Goal: Communication & Community: Participate in discussion

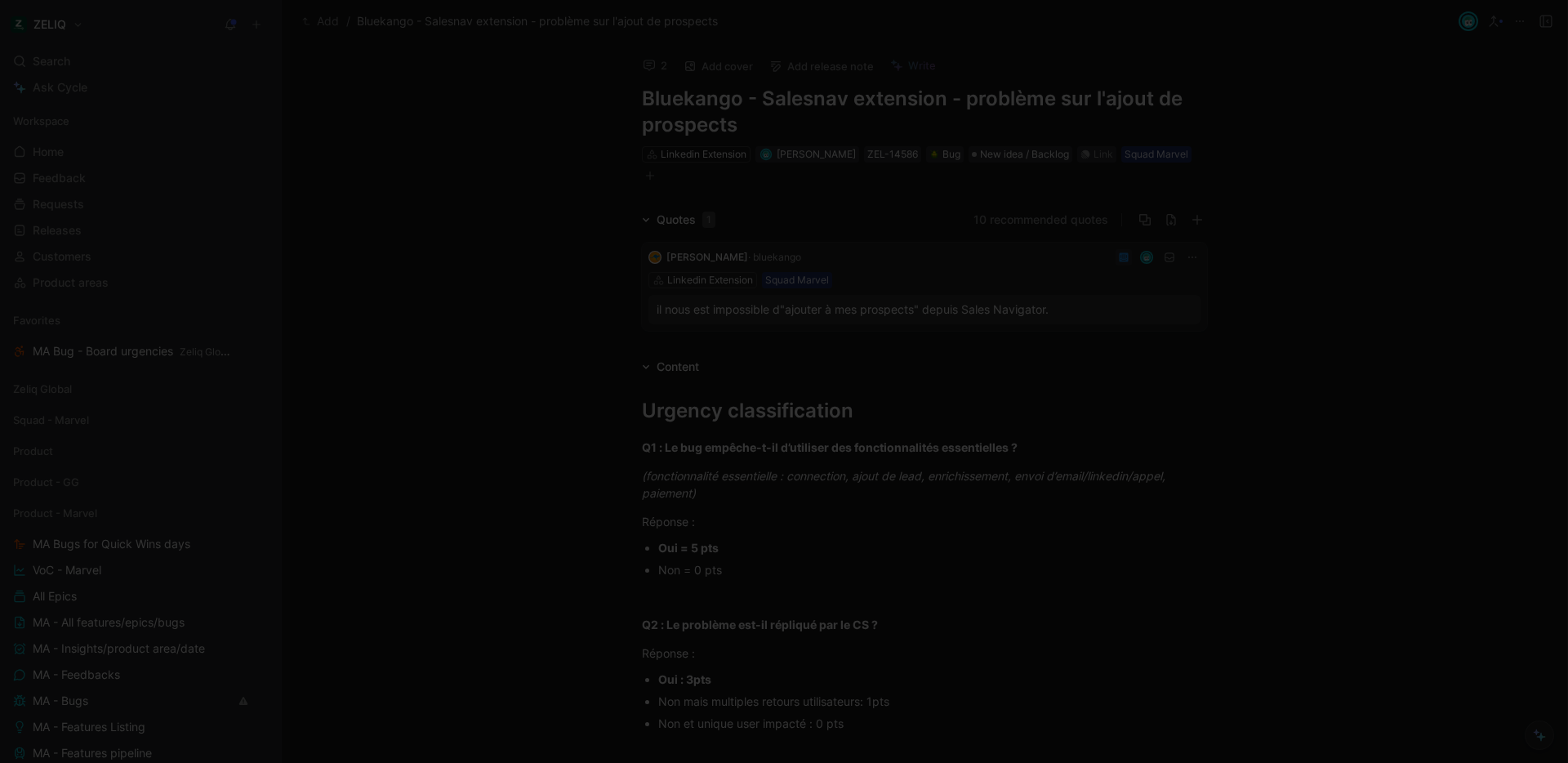
scroll to position [1343, 0]
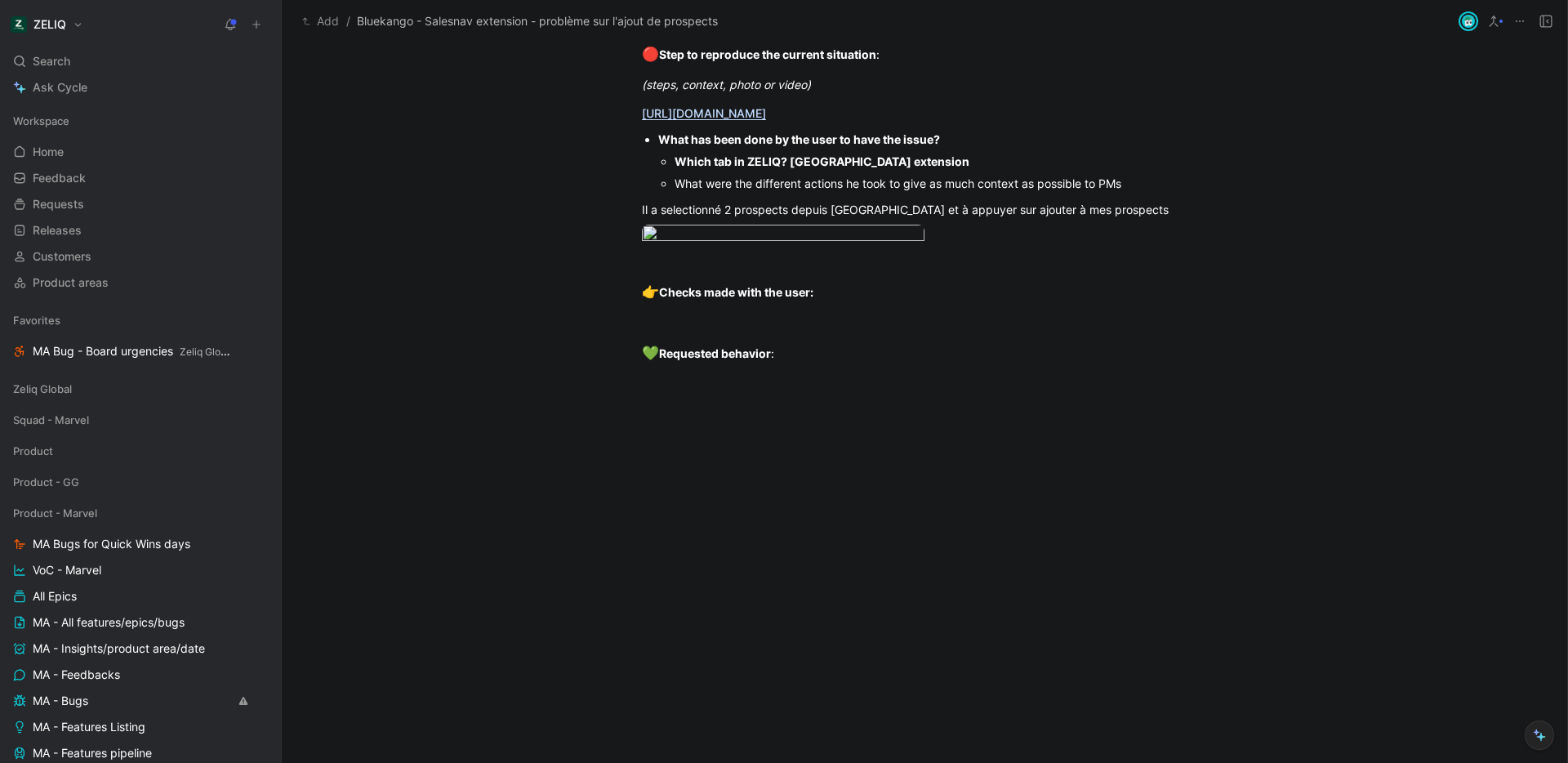
click at [748, 306] on img at bounding box center [784, 382] width 1568 height 763
click at [734, 274] on body "ZELIQ Search ⌘ K Ask Cycle Workspace Home G then H Feedback G then F Requests G…" at bounding box center [784, 382] width 1568 height 763
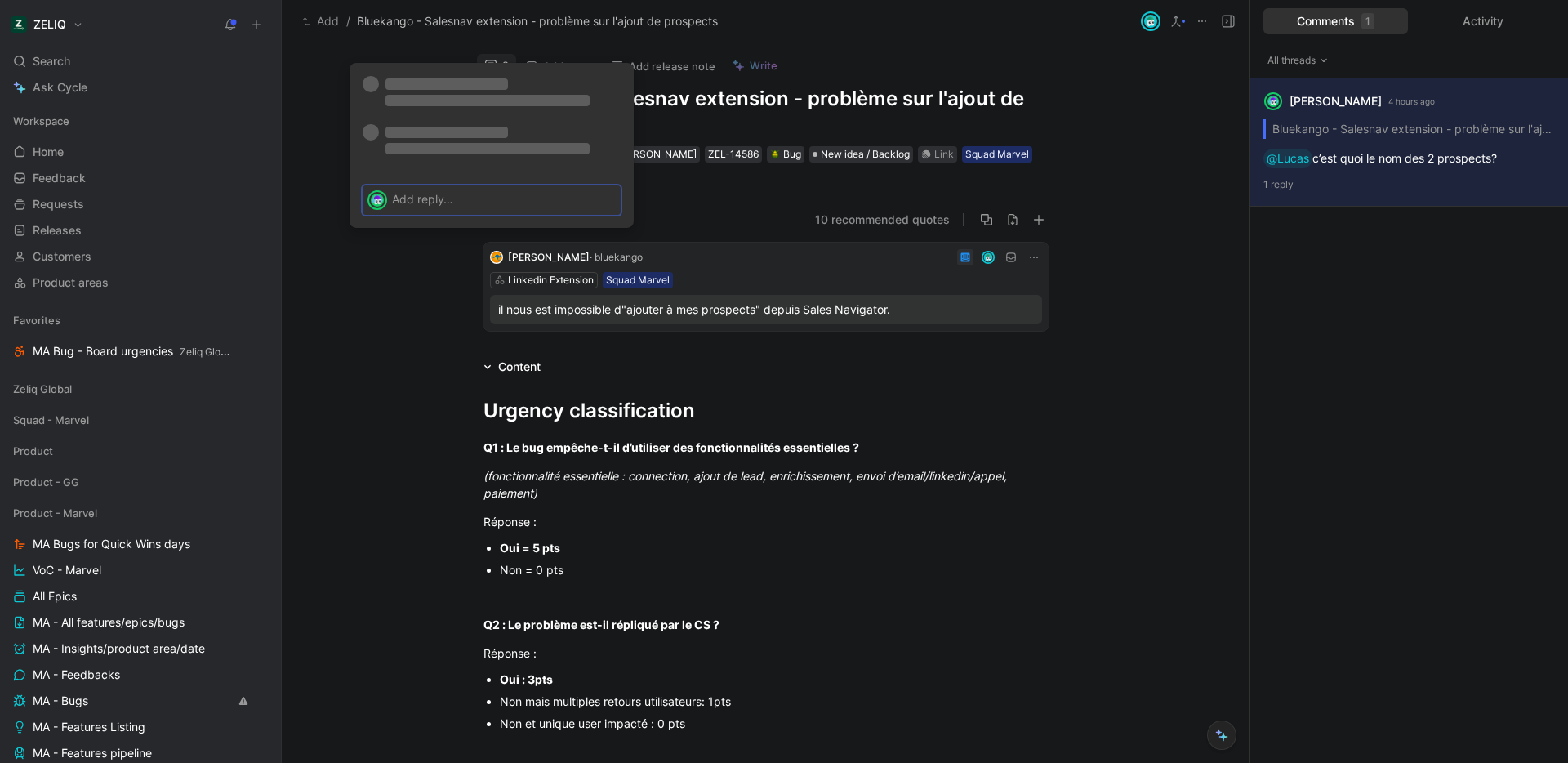
scroll to position [11, 0]
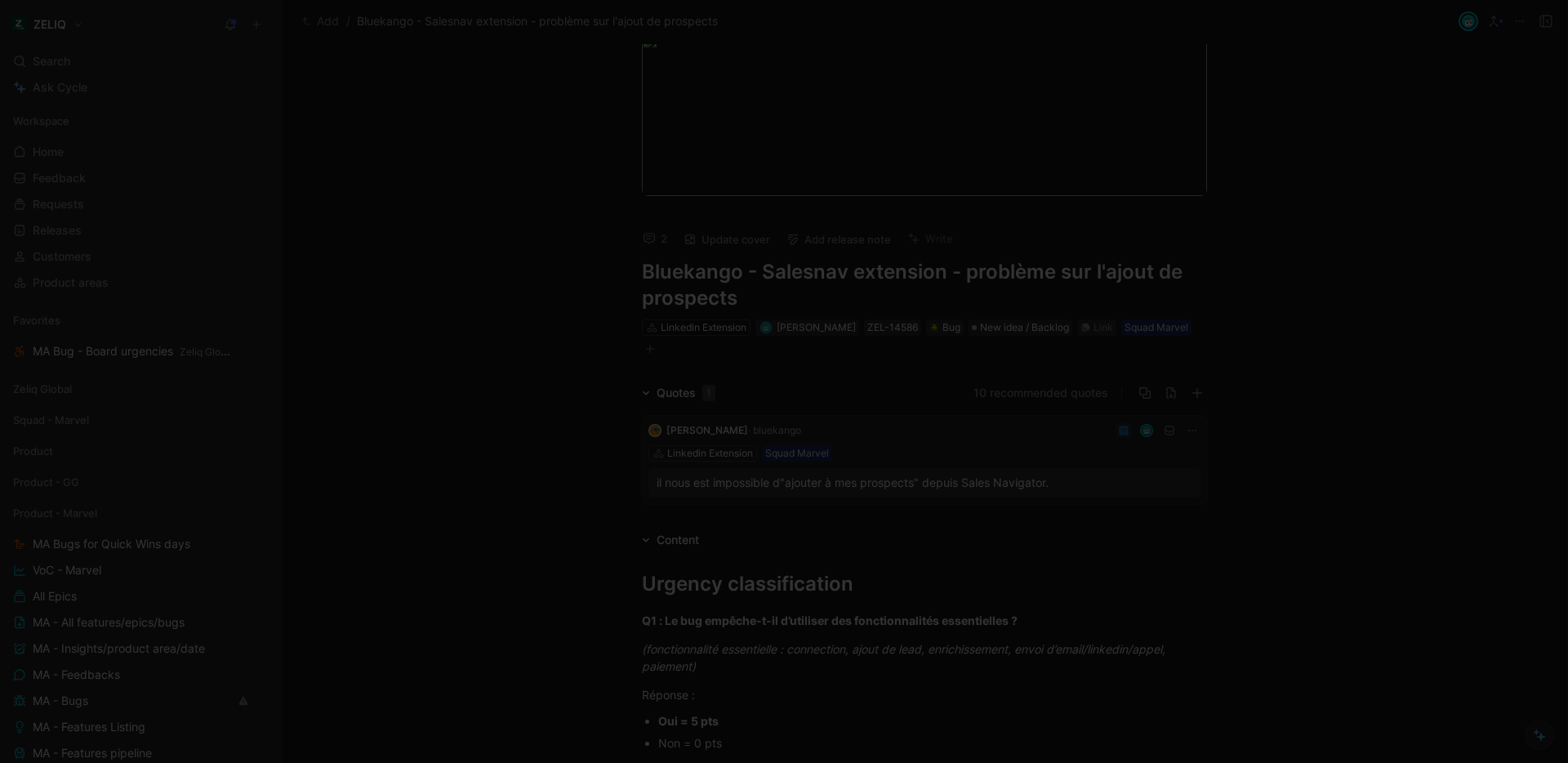
click at [857, 144] on body "ZELIQ Search ⌘ K Ask Cycle Workspace Home G then H Feedback G then F Requests G…" at bounding box center [784, 382] width 1568 height 763
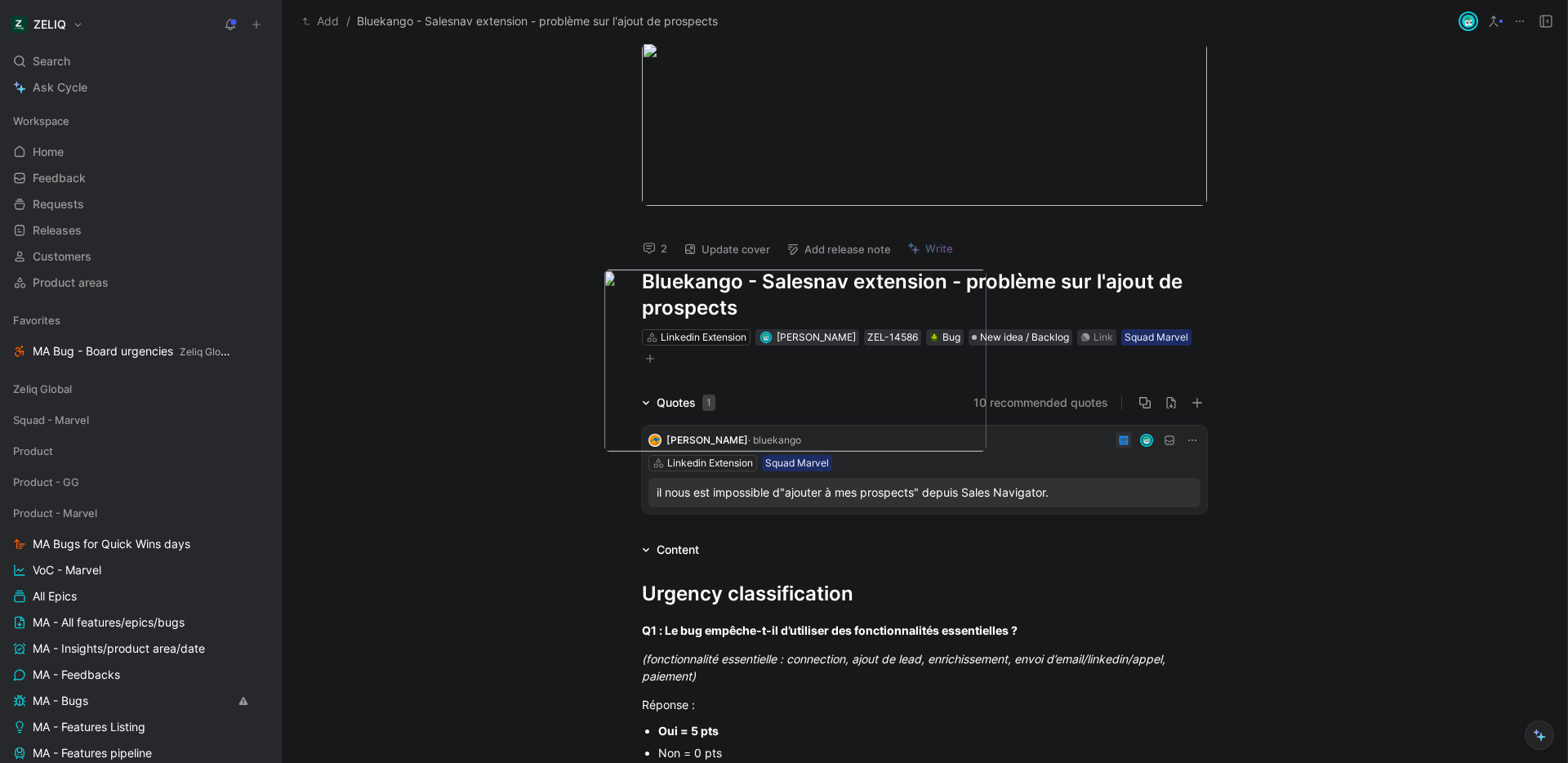
click at [894, 403] on img at bounding box center [795, 360] width 383 height 182
click at [934, 151] on div at bounding box center [784, 382] width 1568 height 763
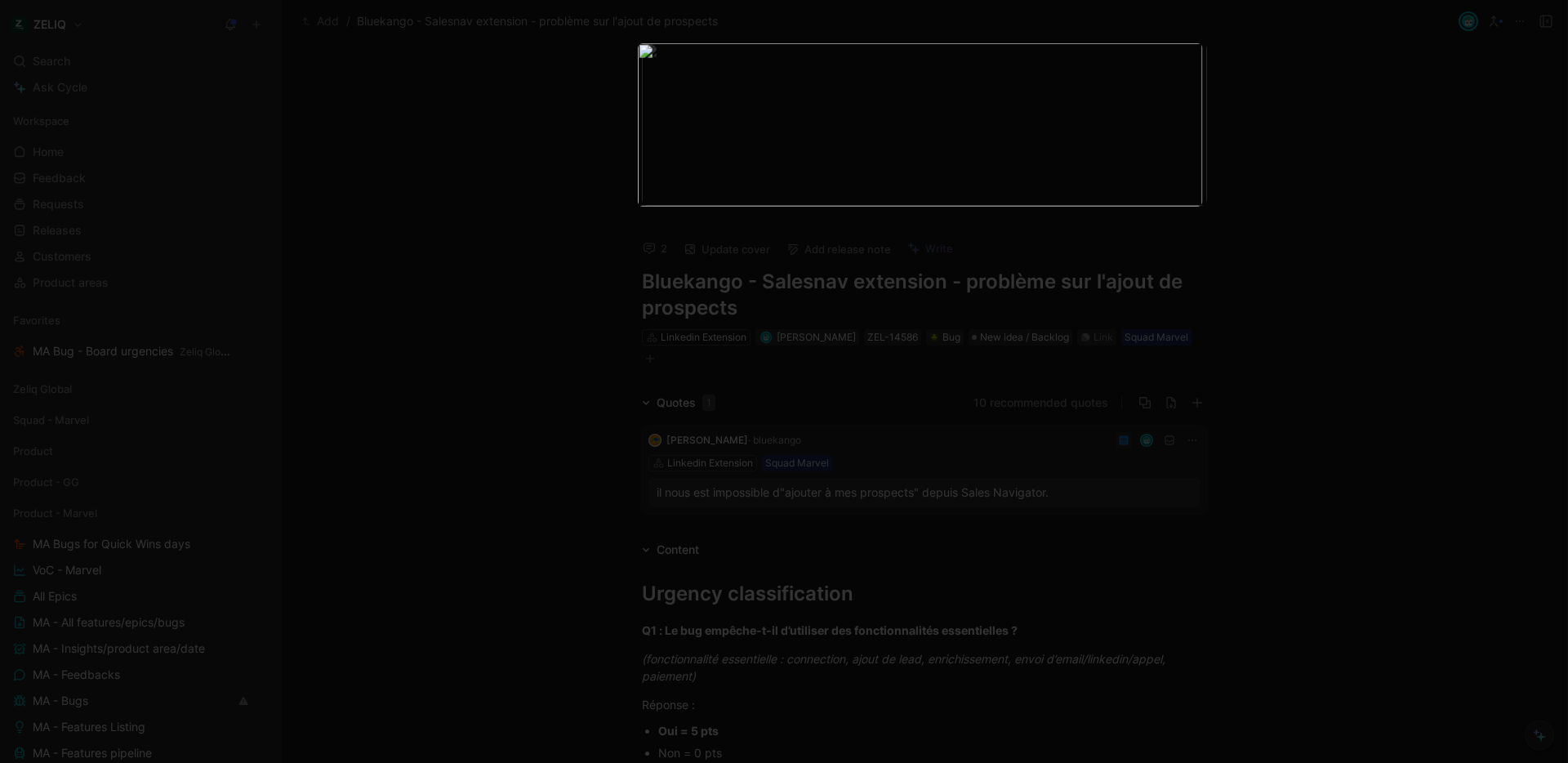
click at [934, 151] on img at bounding box center [919, 124] width 565 height 163
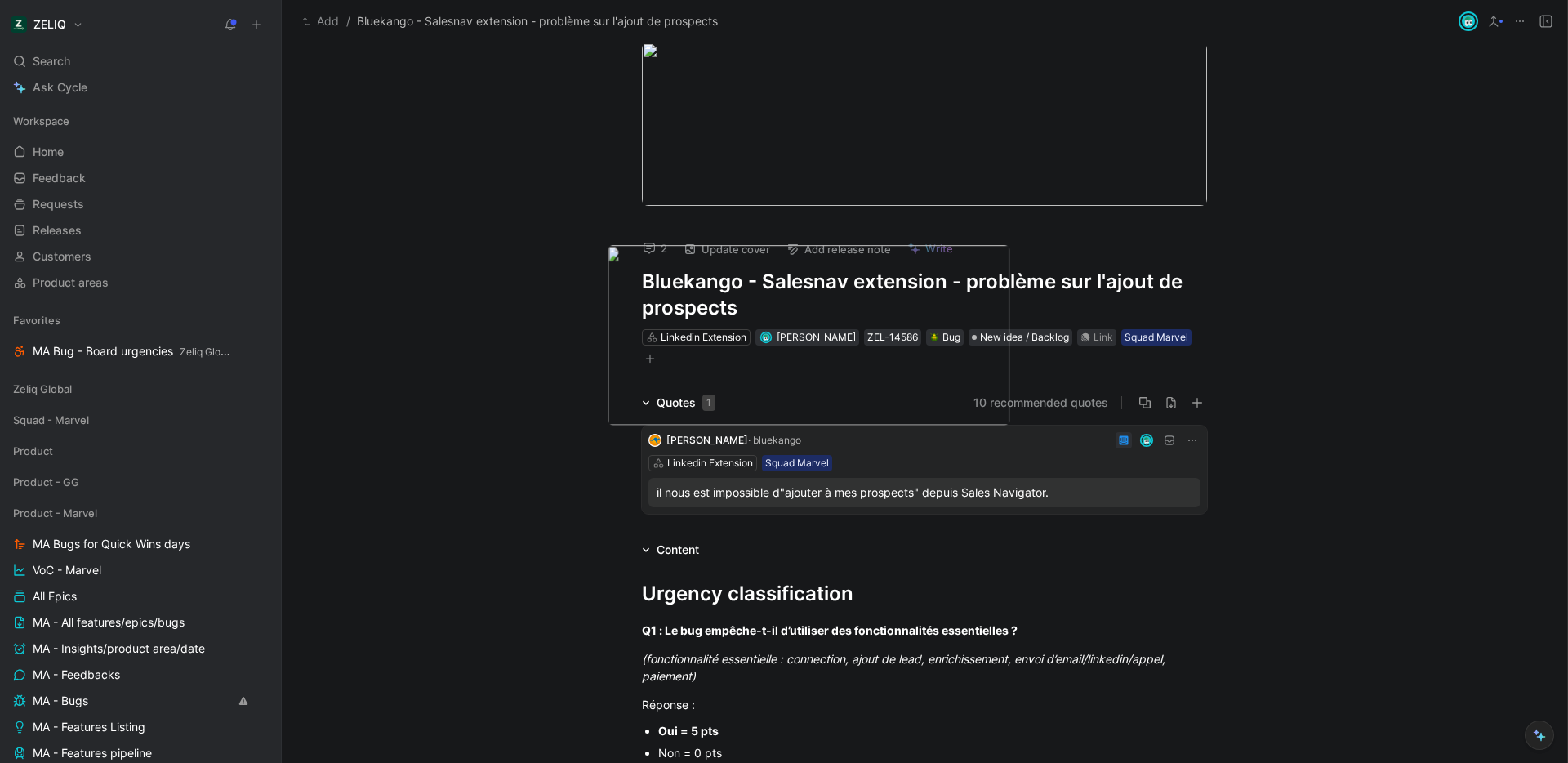
click at [1053, 762] on div at bounding box center [784, 763] width 1568 height 0
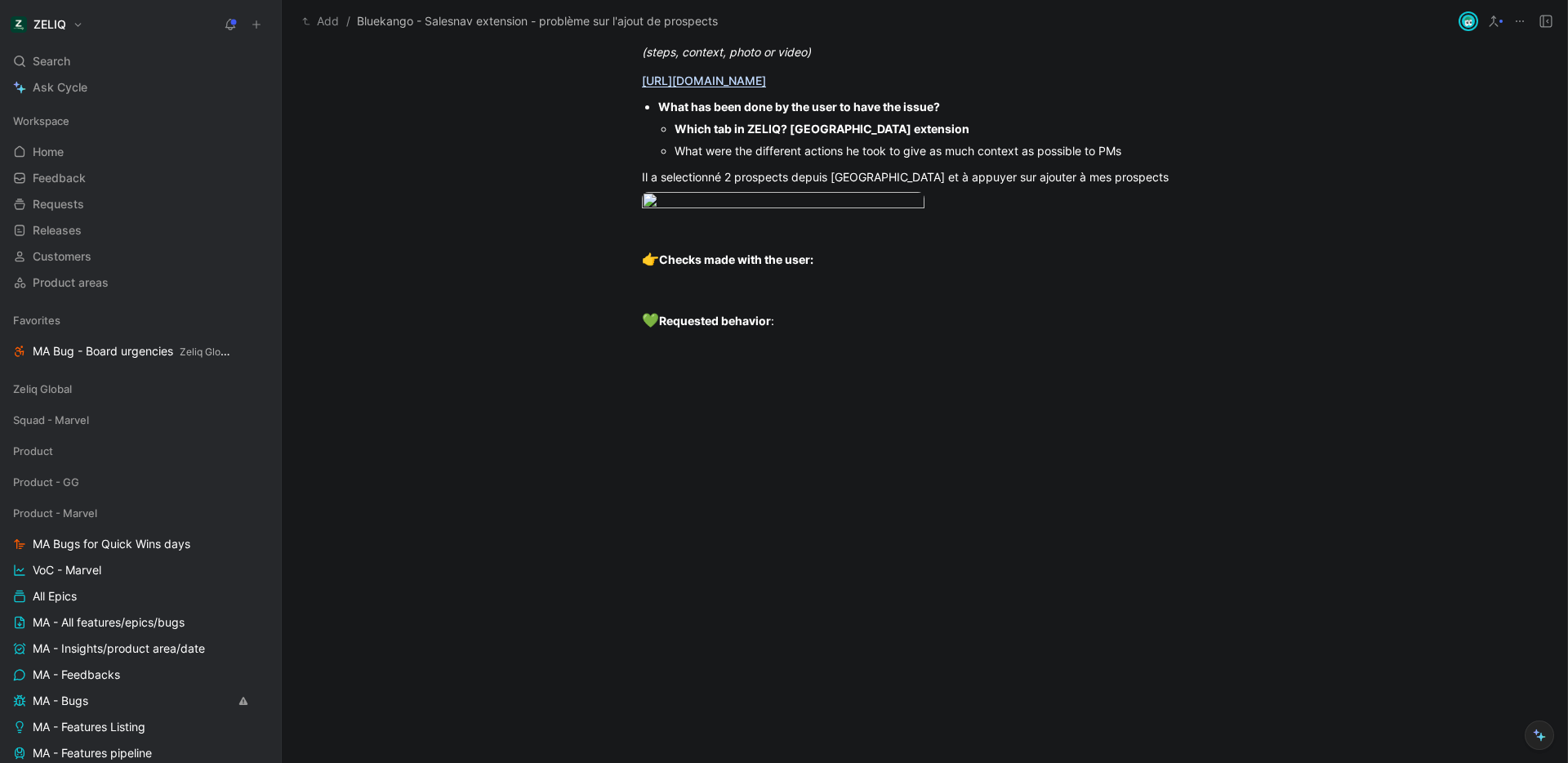
scroll to position [1689, 0]
click at [788, 294] on div at bounding box center [925, 290] width 566 height 17
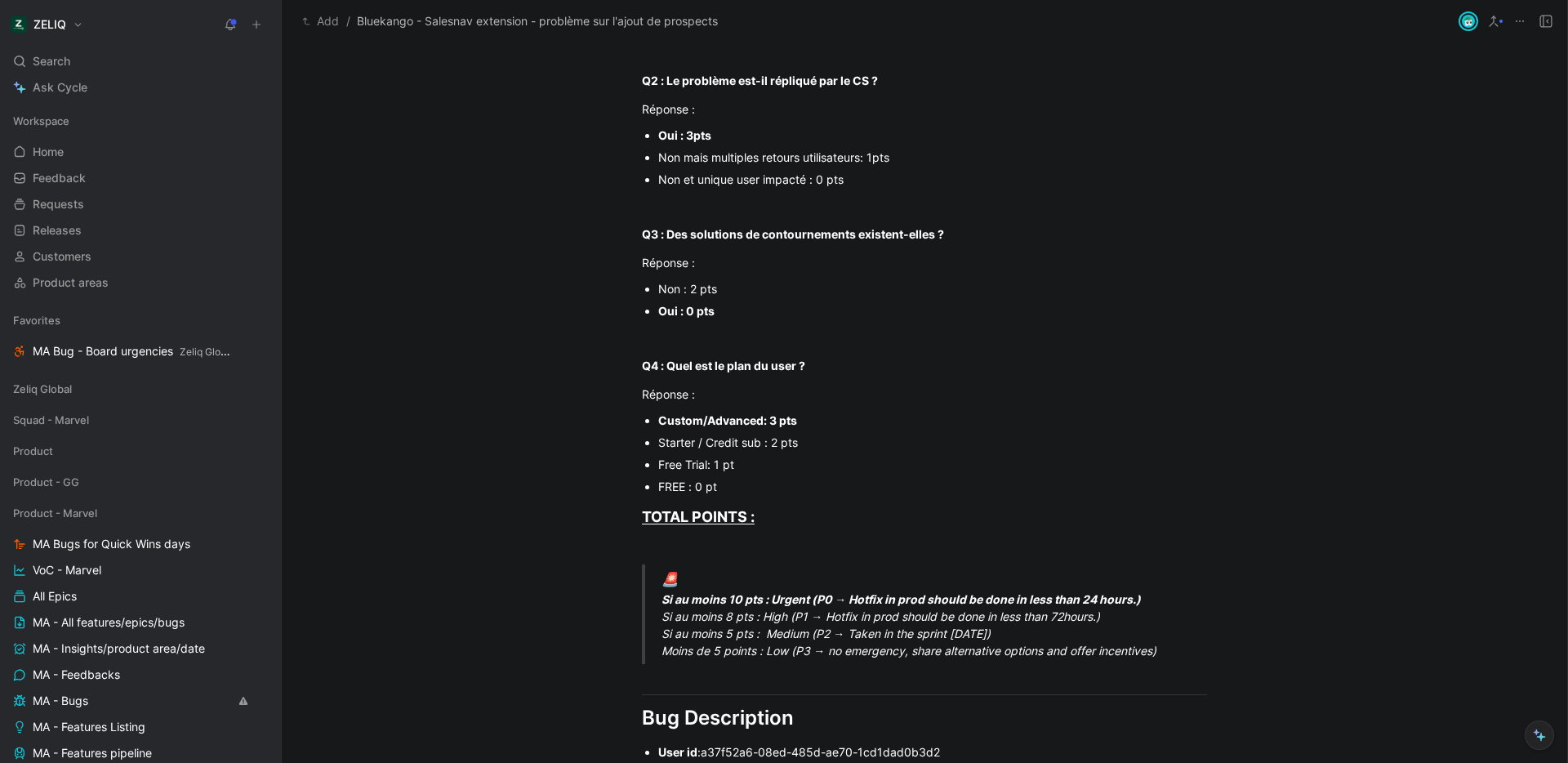
scroll to position [0, 0]
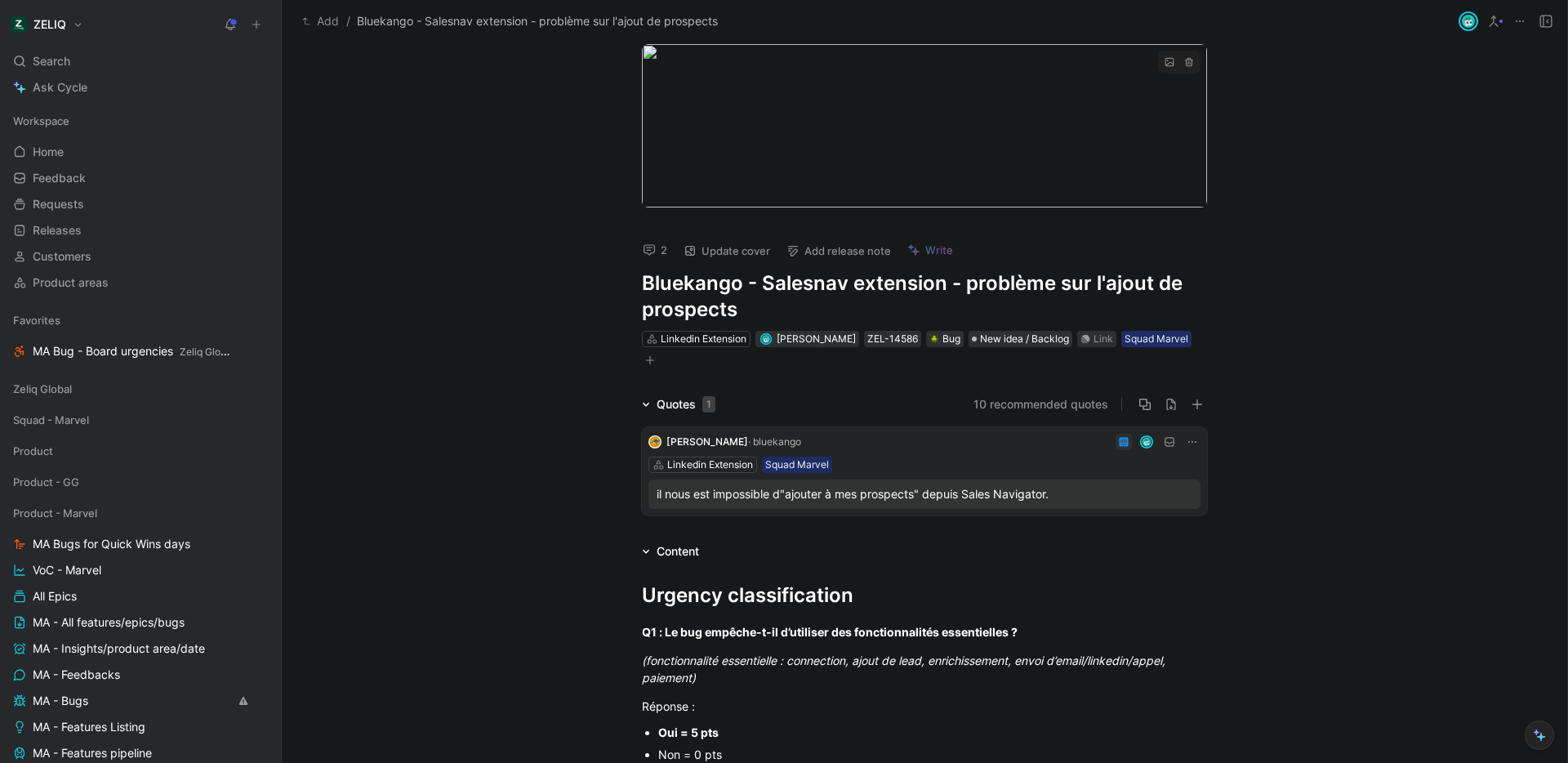
click at [927, 160] on body "ZELIQ Search ⌘ K Ask Cycle Workspace Home G then H Feedback G then F Requests G…" at bounding box center [784, 382] width 1568 height 763
click at [927, 160] on div at bounding box center [921, 125] width 566 height 163
click at [1185, 64] on icon "button" at bounding box center [1189, 62] width 7 height 9
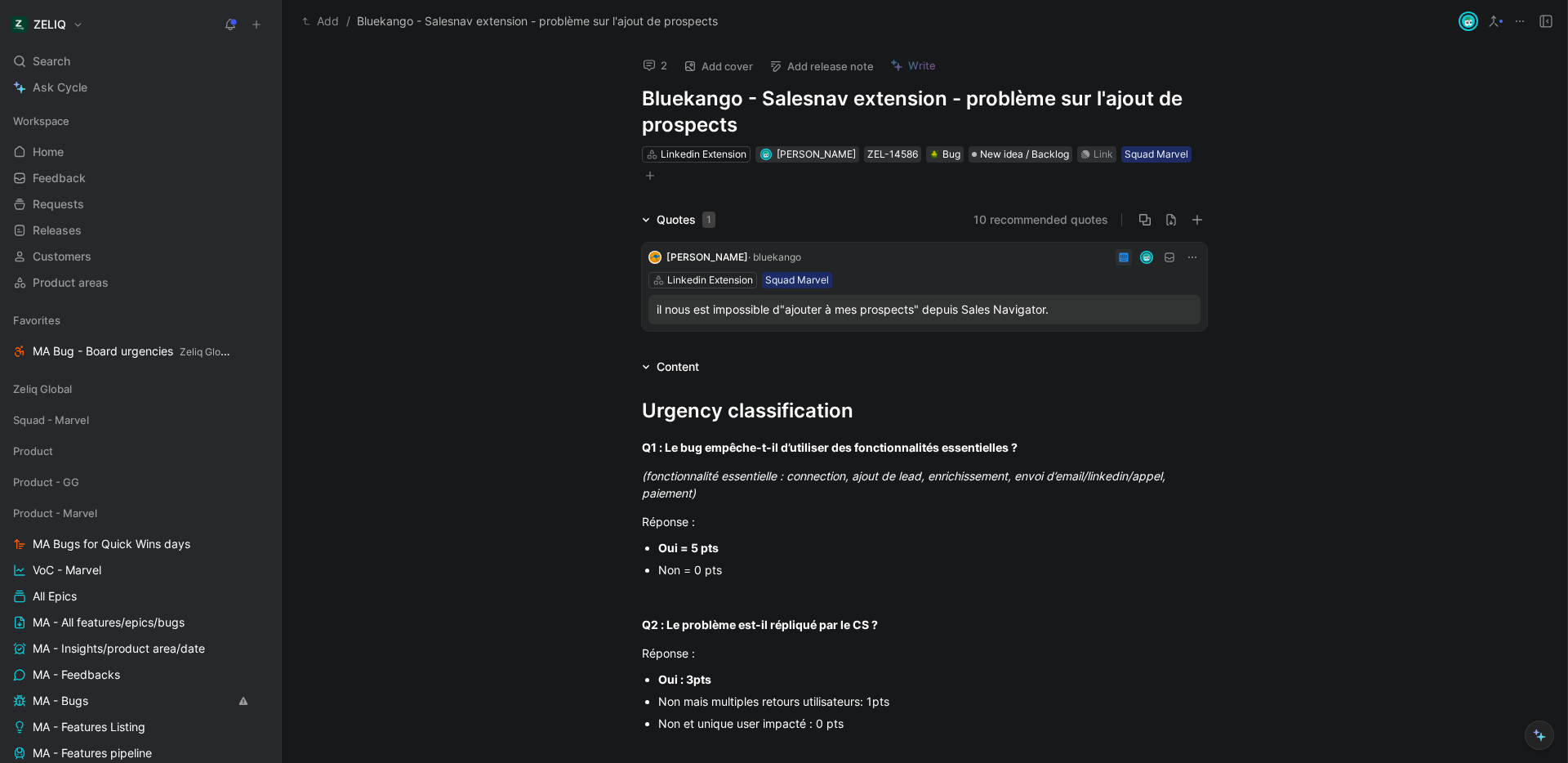
click at [648, 59] on icon at bounding box center [649, 65] width 13 height 13
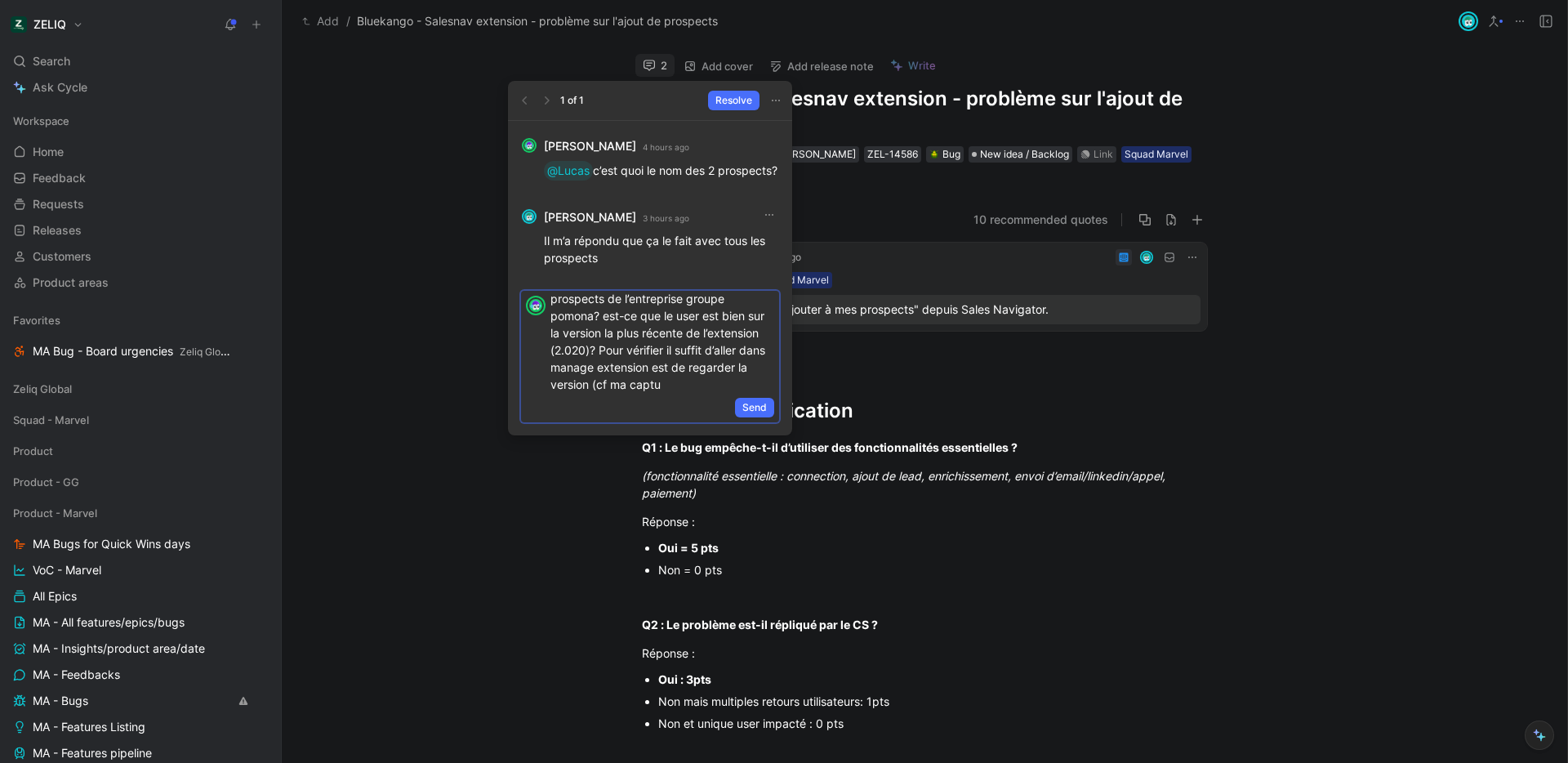
scroll to position [40, 0]
click at [764, 415] on span "Send" at bounding box center [754, 407] width 25 height 16
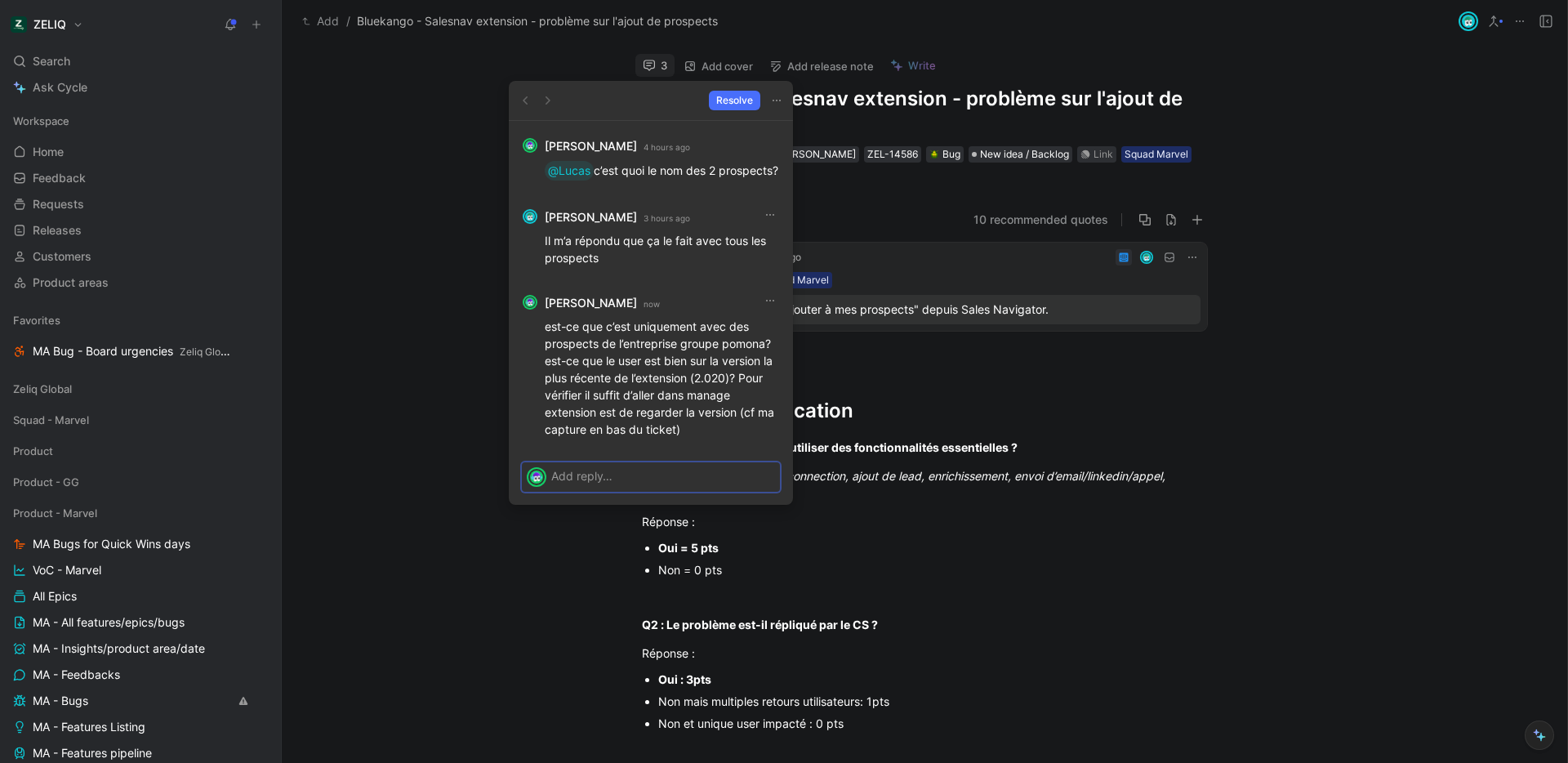
scroll to position [0, 0]
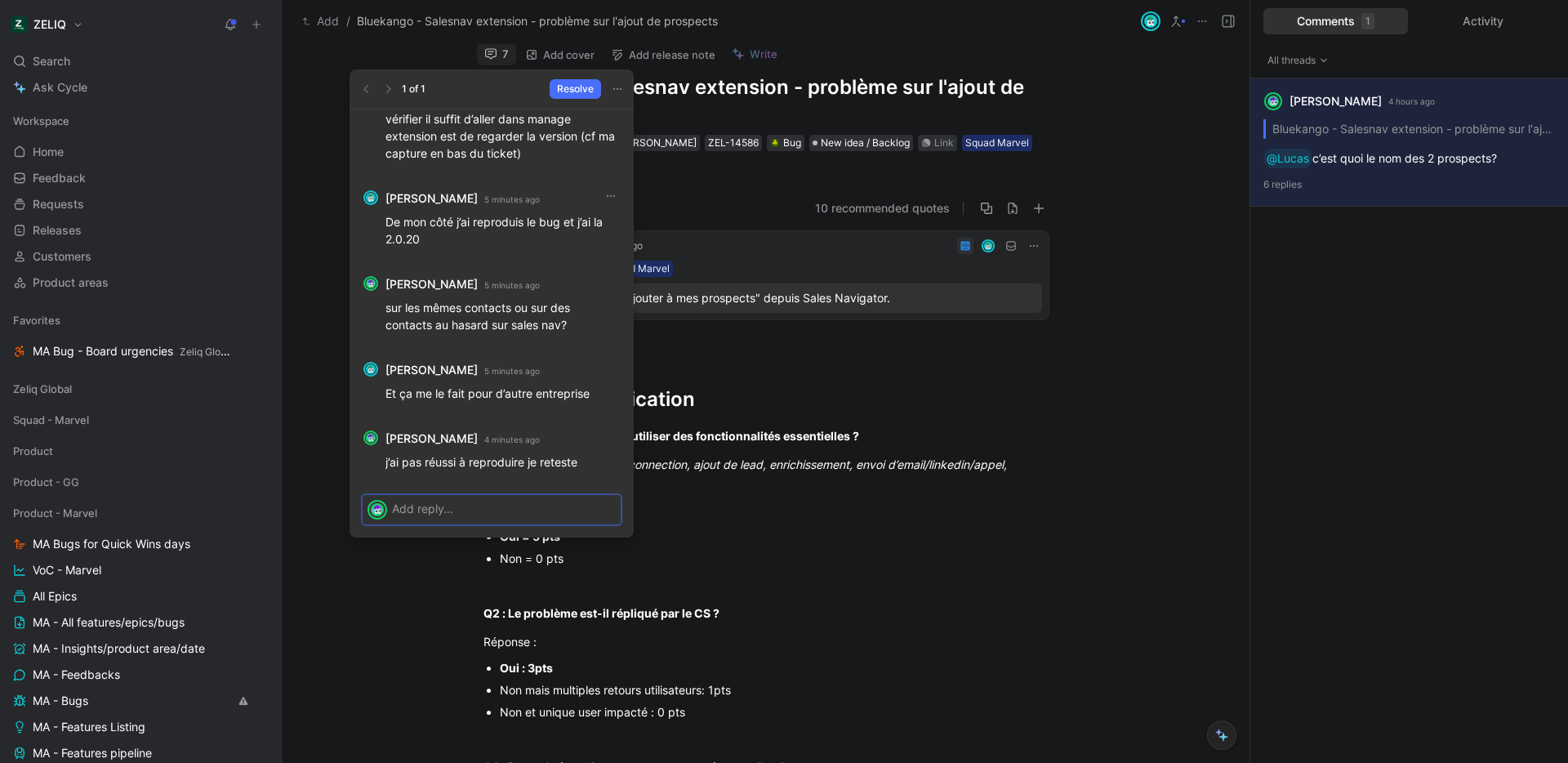
scroll to position [11, 0]
click at [542, 512] on p at bounding box center [503, 508] width 224 height 17
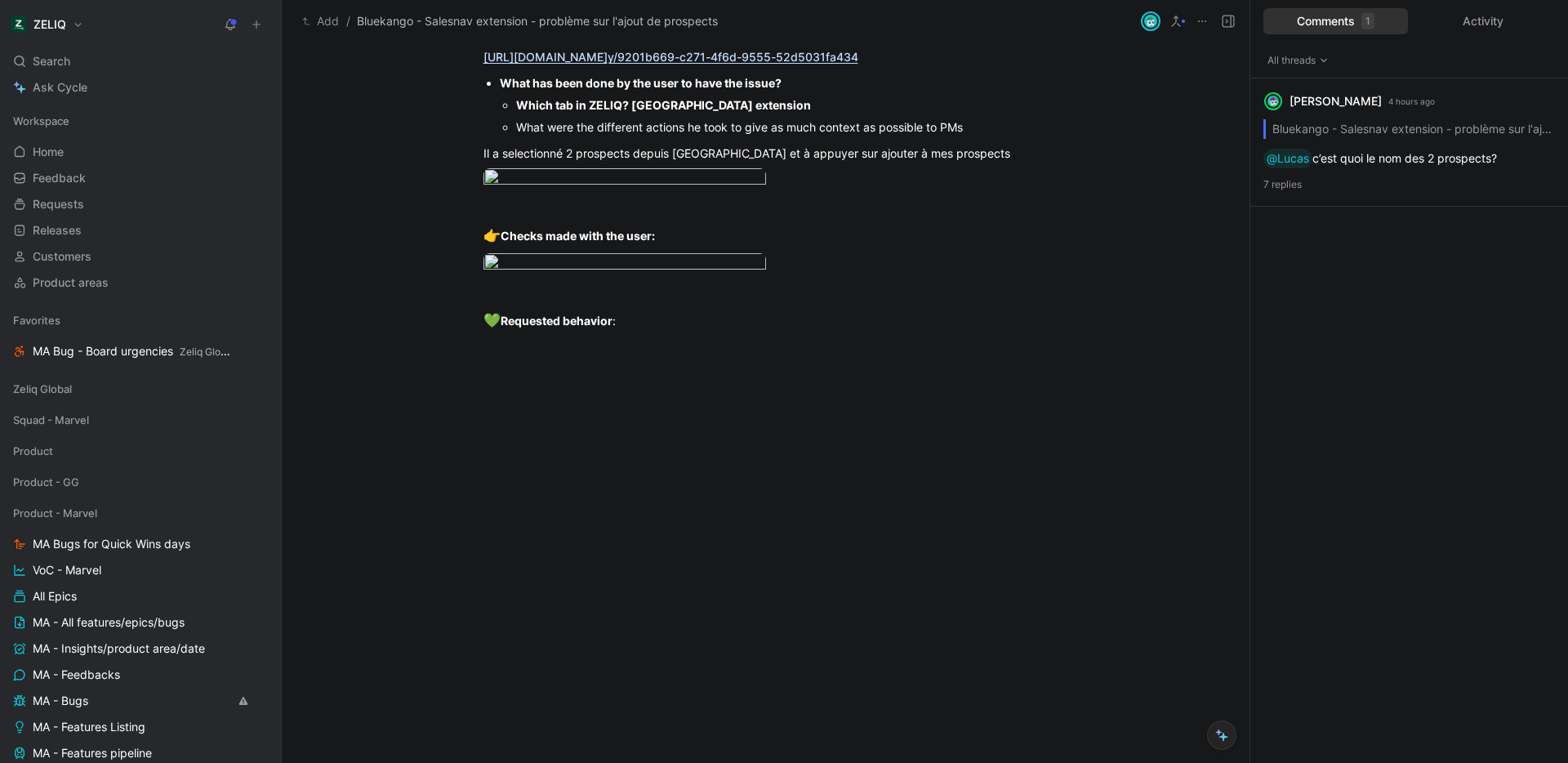
scroll to position [1623, 0]
click at [648, 331] on div "💚 Requested behavior :" at bounding box center [766, 320] width 566 height 21
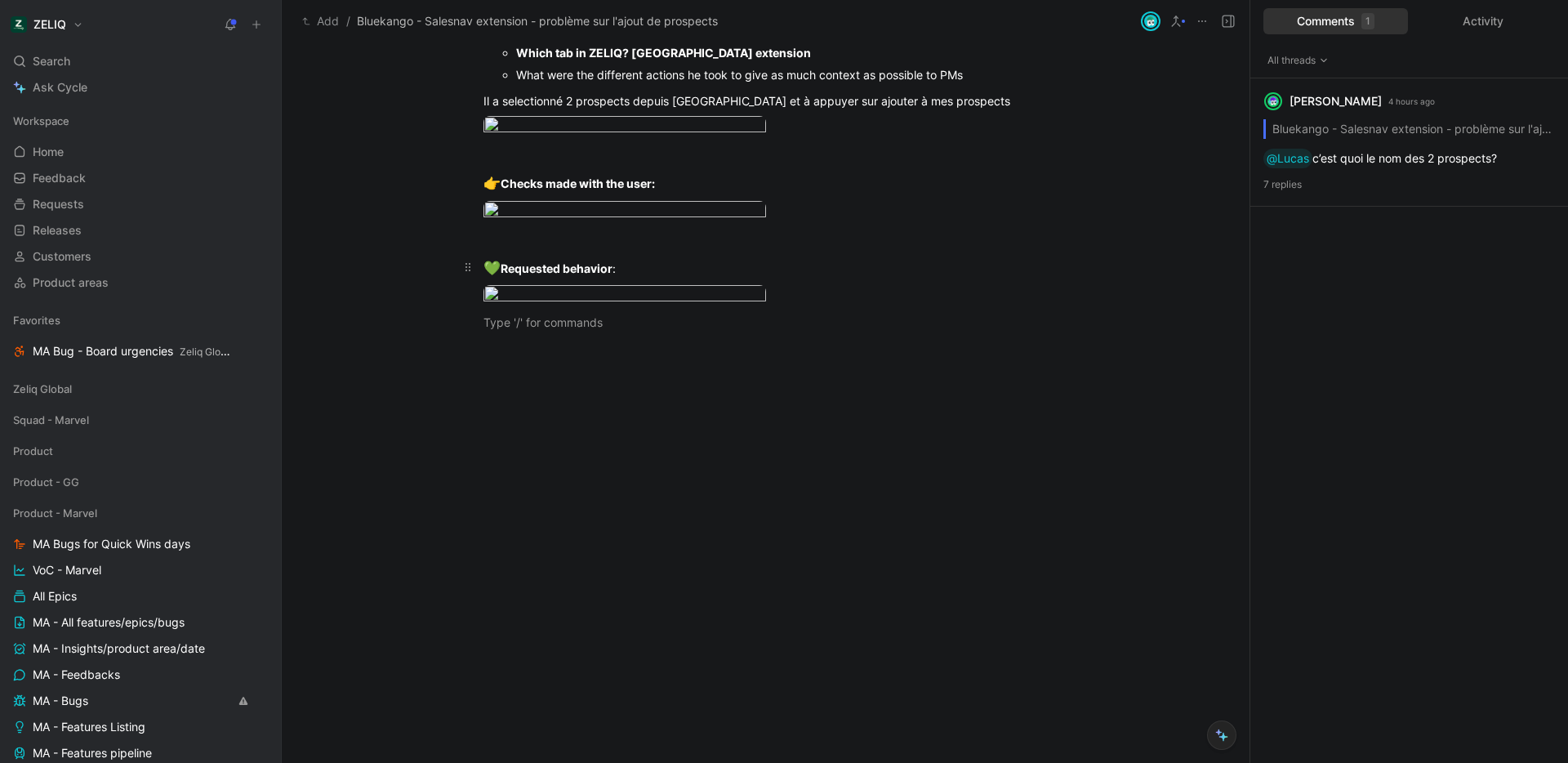
click at [652, 279] on div "💚 Requested behavior :" at bounding box center [766, 268] width 566 height 21
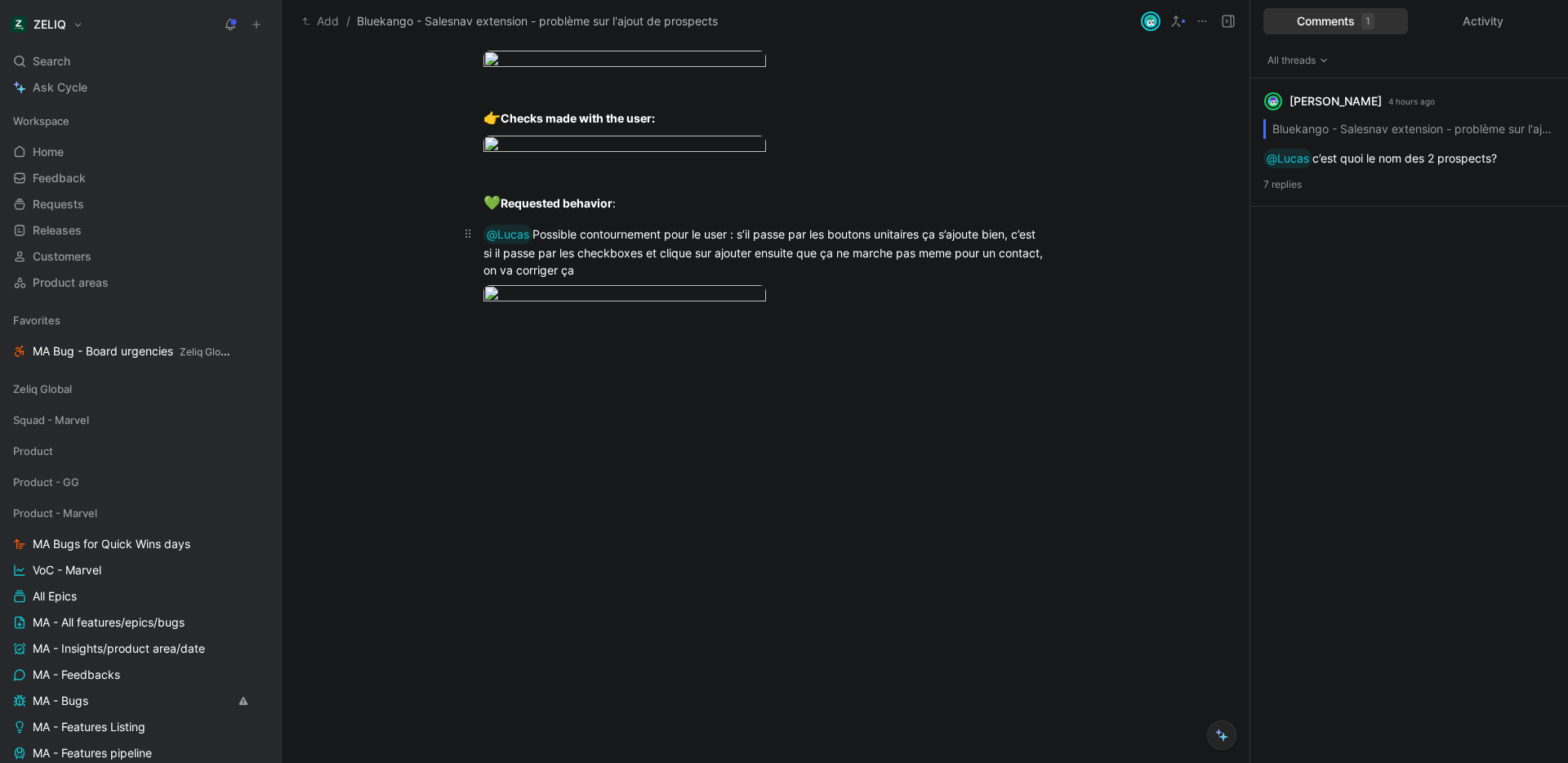
scroll to position [1694, 0]
click at [647, 278] on div "@Lucas Possible contournement pour le user : s’il passe par les boutons unitair…" at bounding box center [766, 251] width 566 height 54
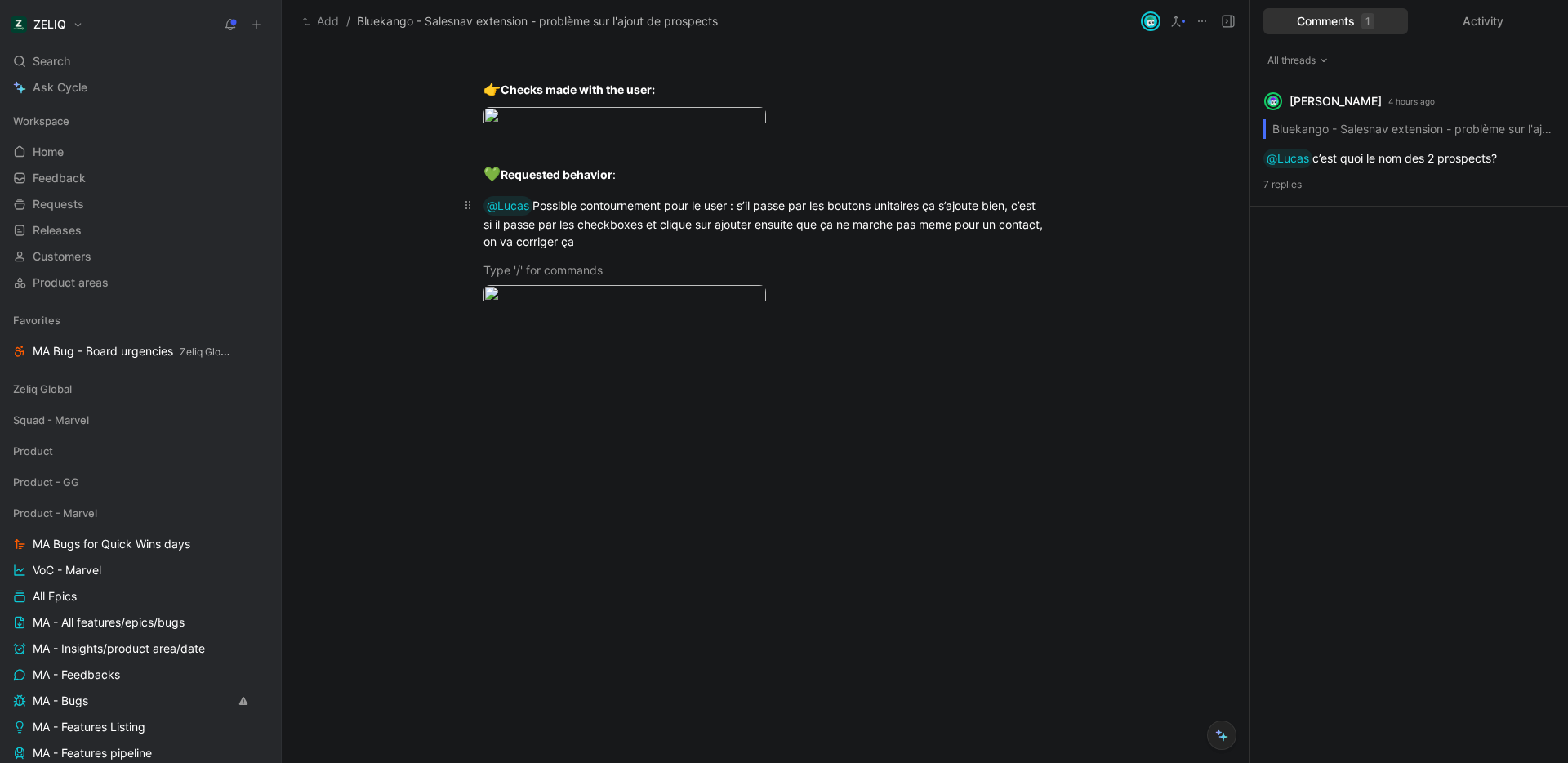
click at [928, 250] on div "@Lucas Possible contournement pour le user : s’il passe par les boutons unitair…" at bounding box center [766, 222] width 566 height 54
click at [593, 250] on div "@Lucas Possible contournement pour le user : s’il passe par les boutons unitair…" at bounding box center [766, 222] width 566 height 54
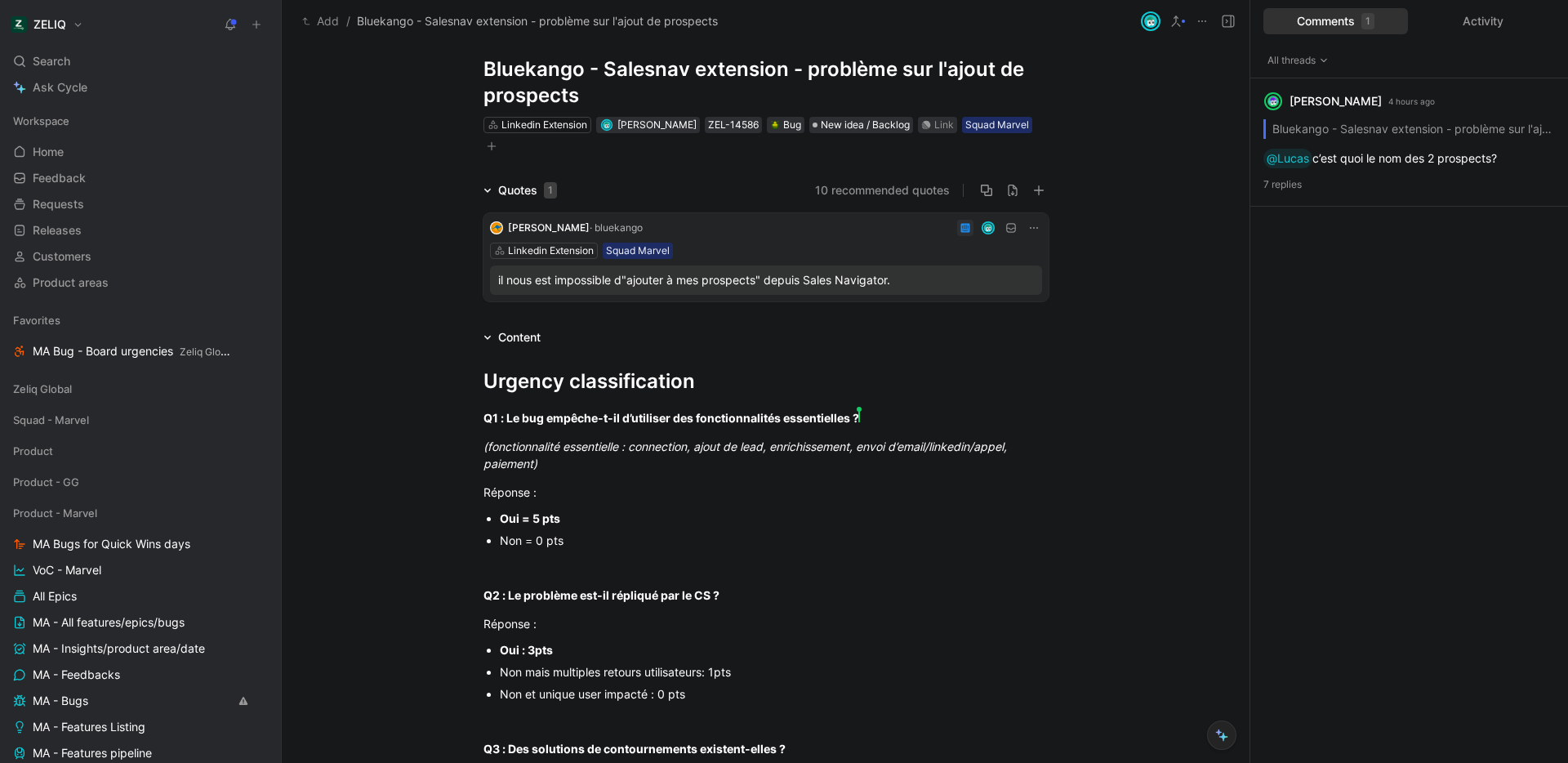
scroll to position [0, 0]
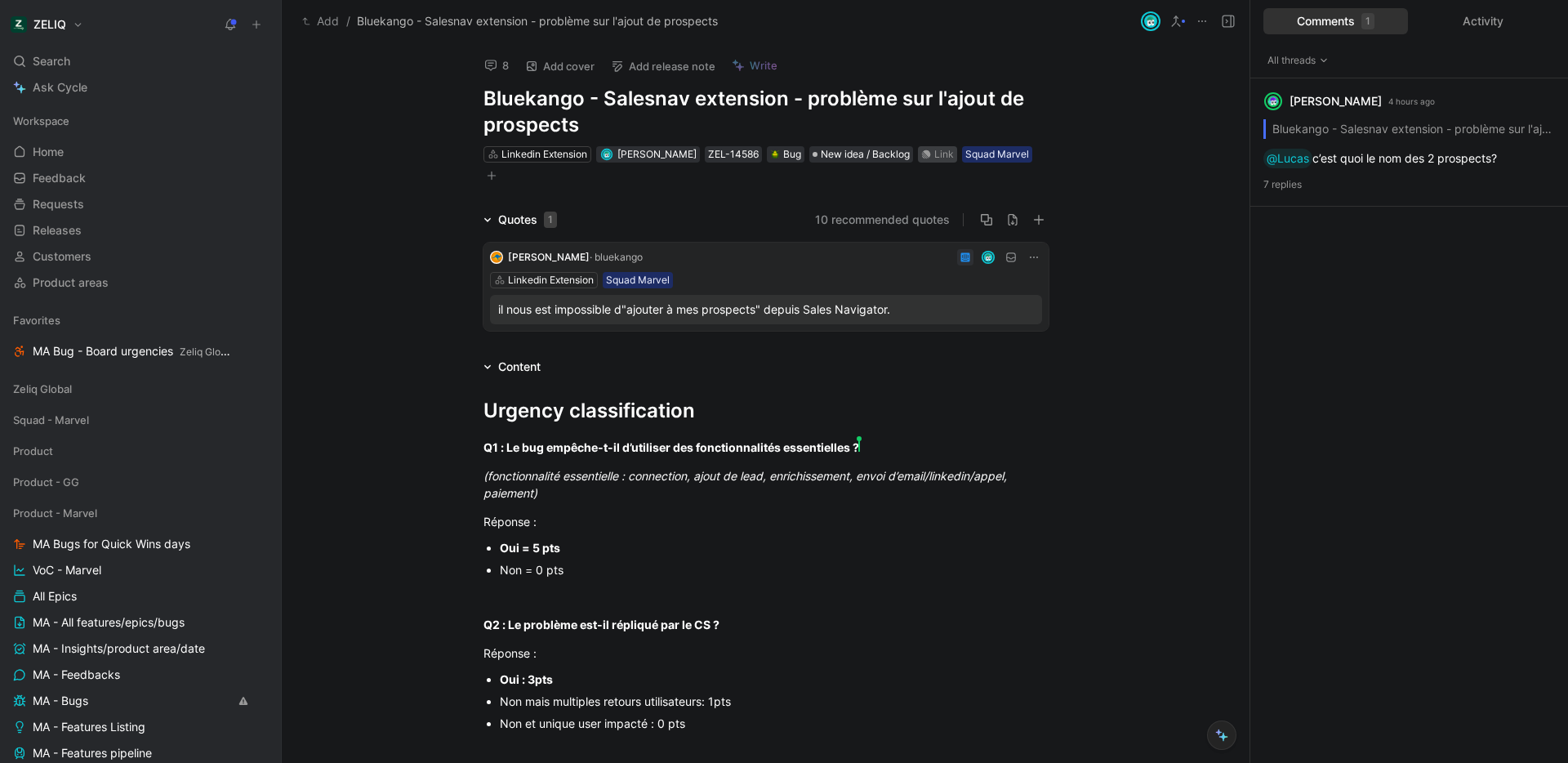
click at [935, 151] on div "Link" at bounding box center [944, 155] width 19 height 16
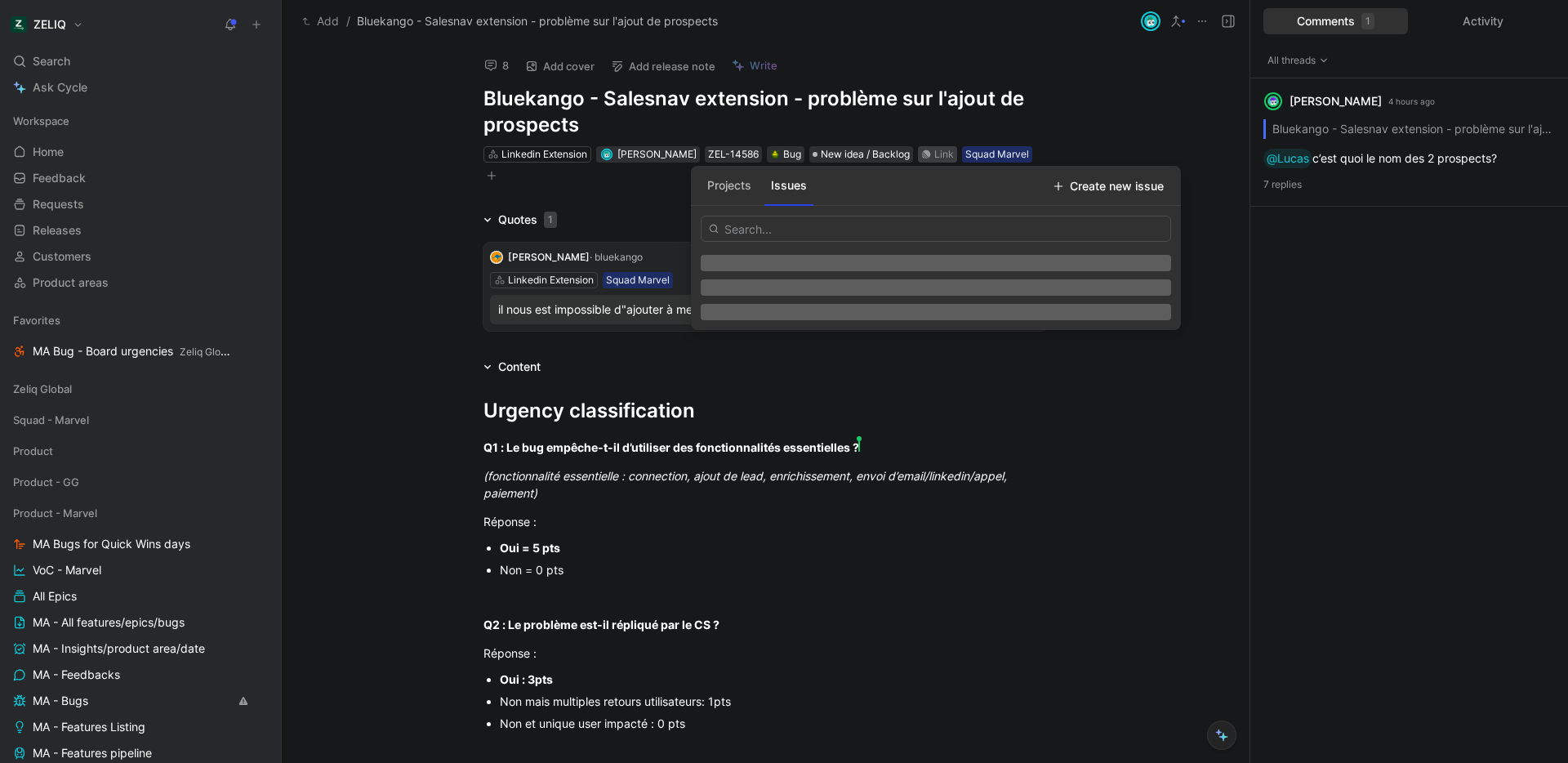
type input "https://linear.app/getheroes/issue/MA-4226/bug-linkedin-extension-bulk-addition…"
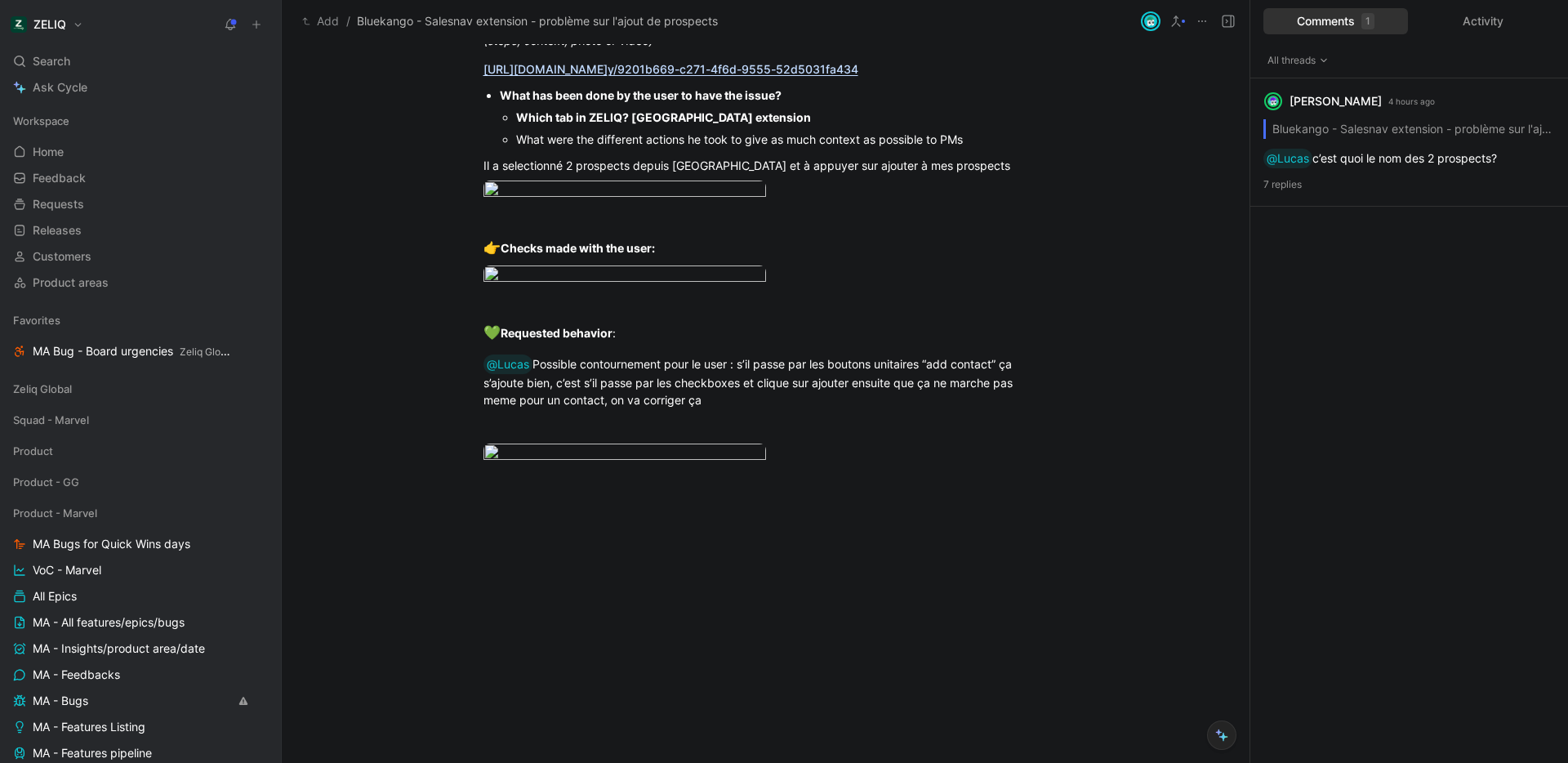
scroll to position [323, 0]
